Goal: Information Seeking & Learning: Learn about a topic

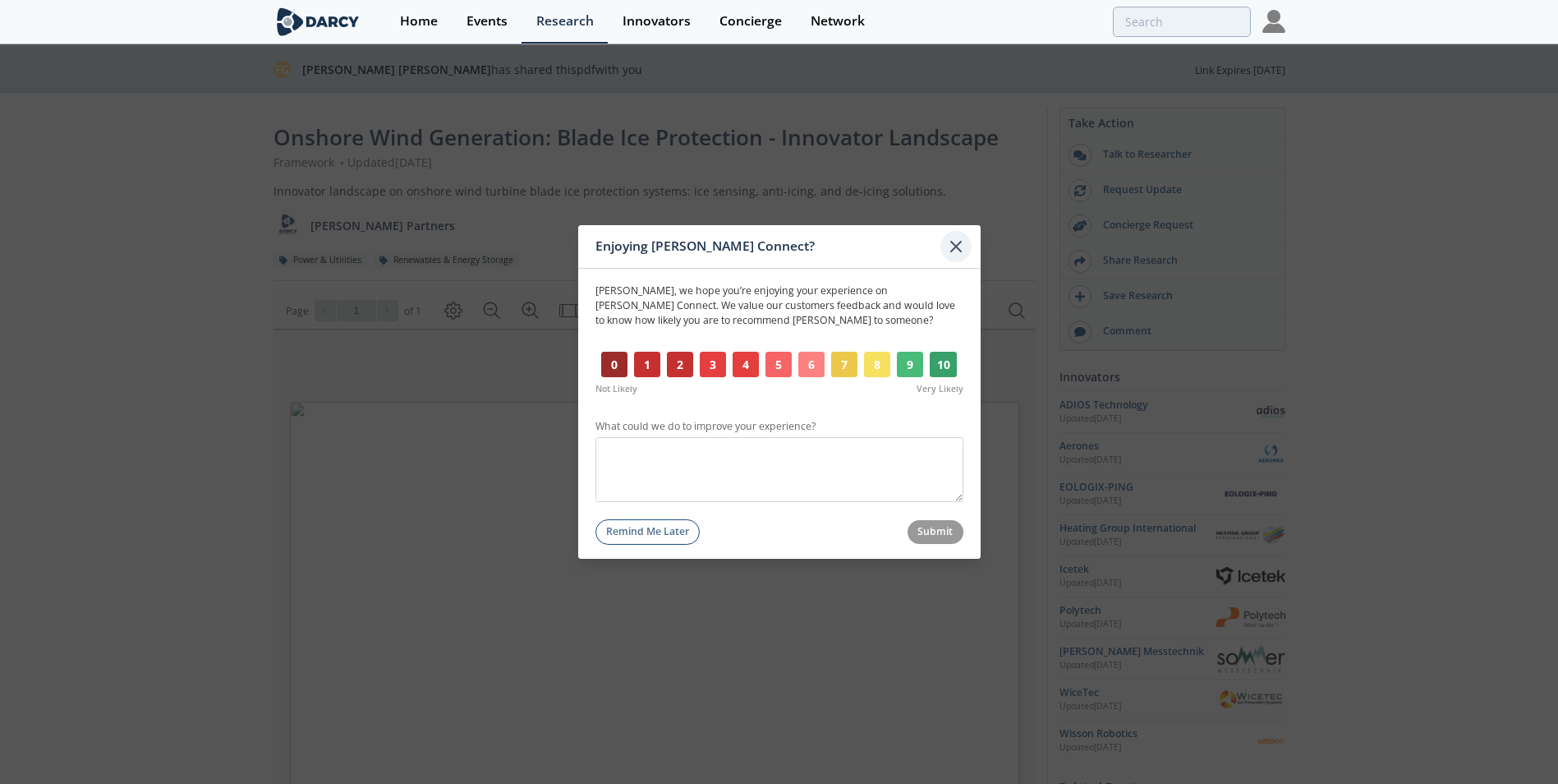
click at [954, 254] on icon at bounding box center [955, 246] width 19 height 19
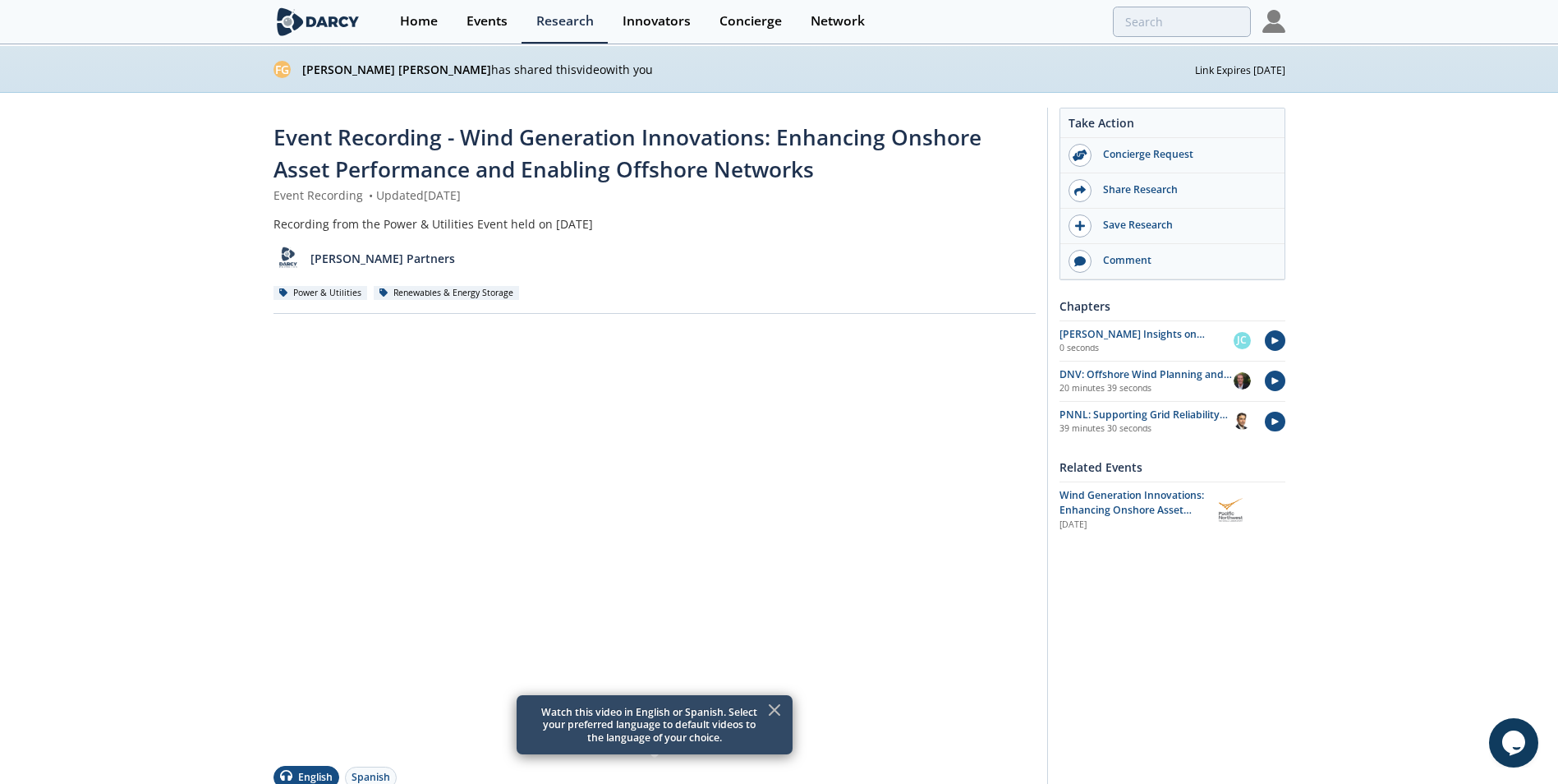
click at [771, 708] on icon at bounding box center [774, 709] width 19 height 19
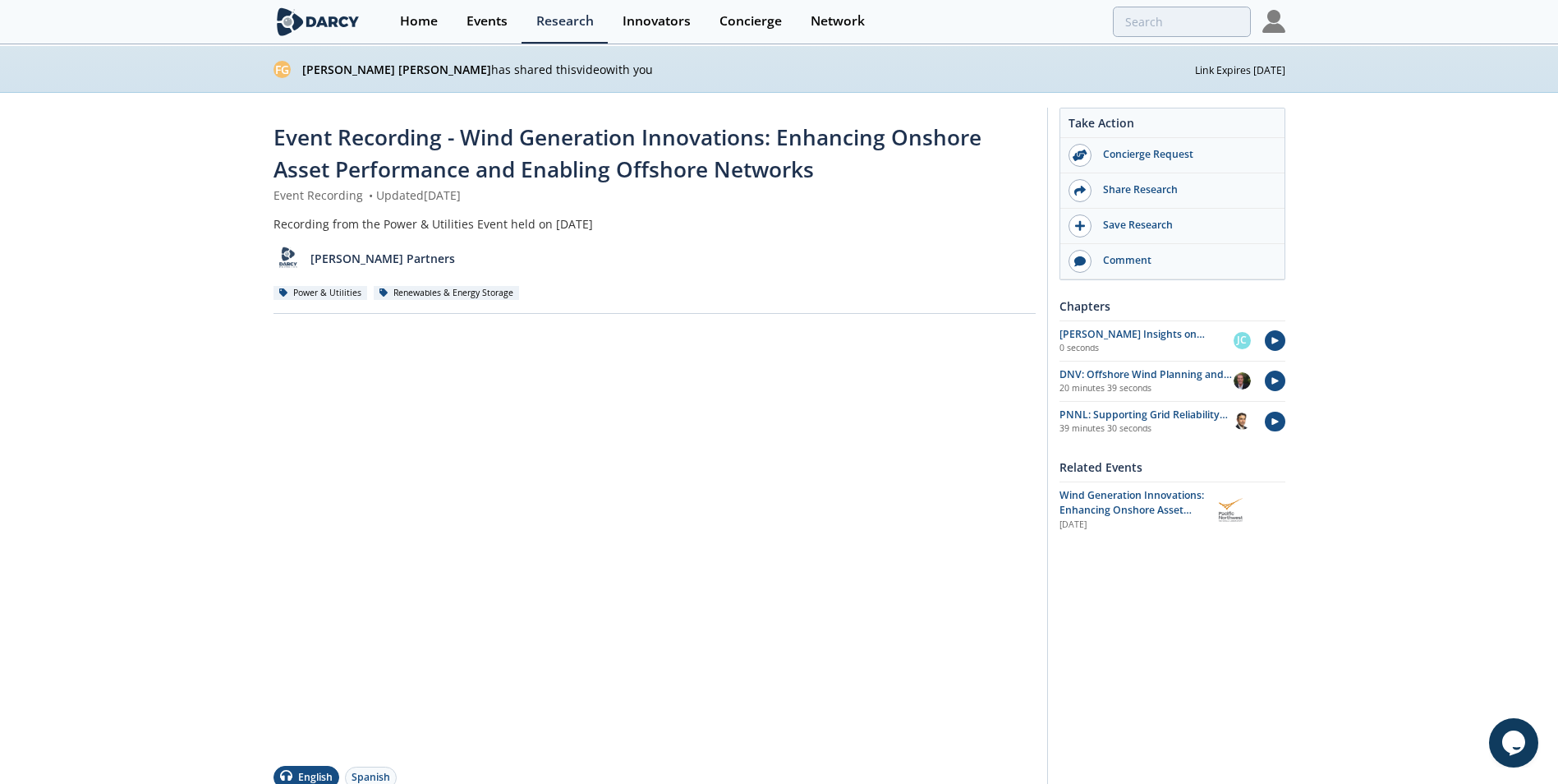
click at [1496, 225] on div "Event Recording - Wind Generation Innovations: Enhancing Onshore Asset Performa…" at bounding box center [779, 623] width 1558 height 1060
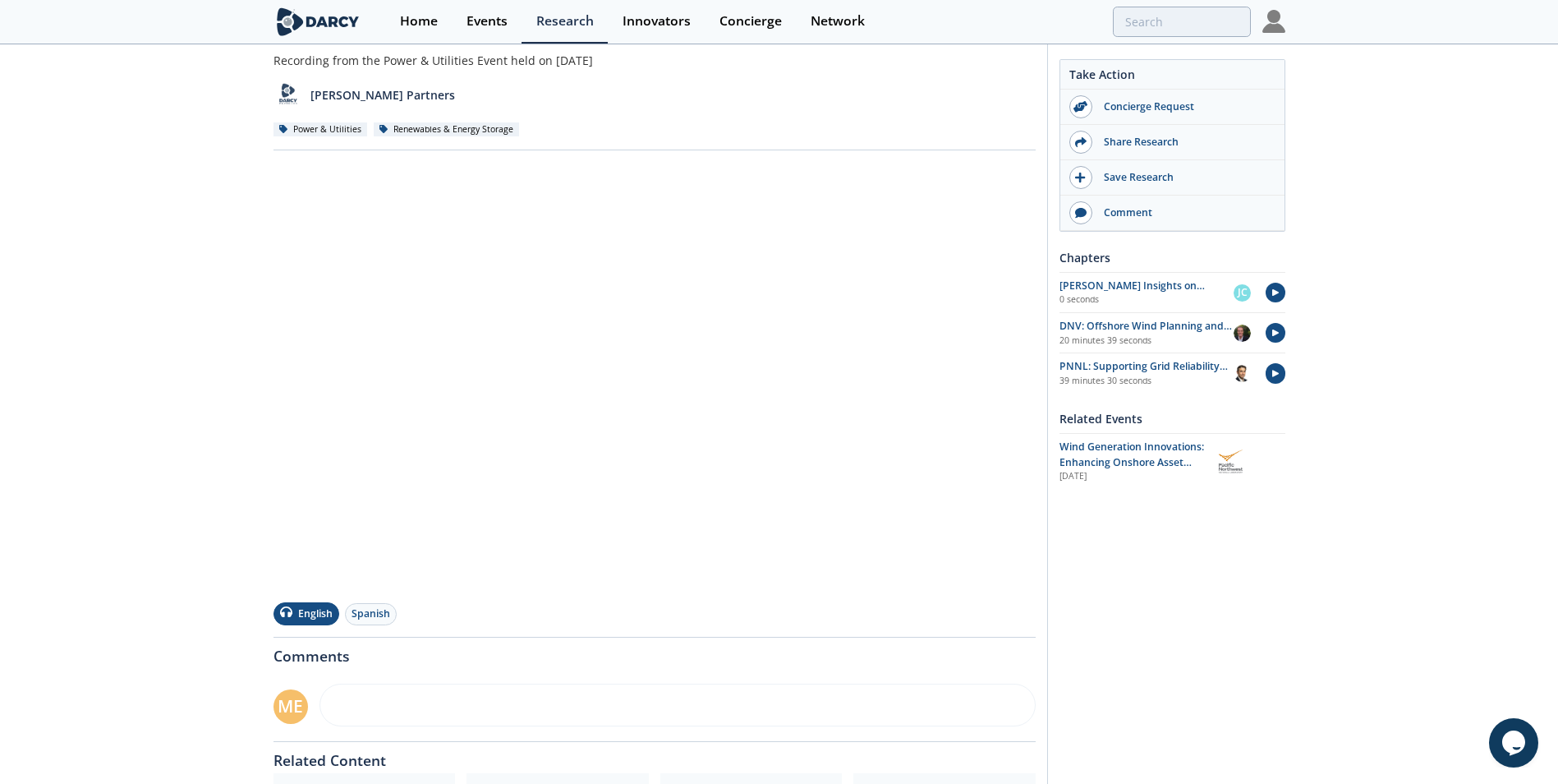
scroll to position [162, 0]
